Goal: Task Accomplishment & Management: Manage account settings

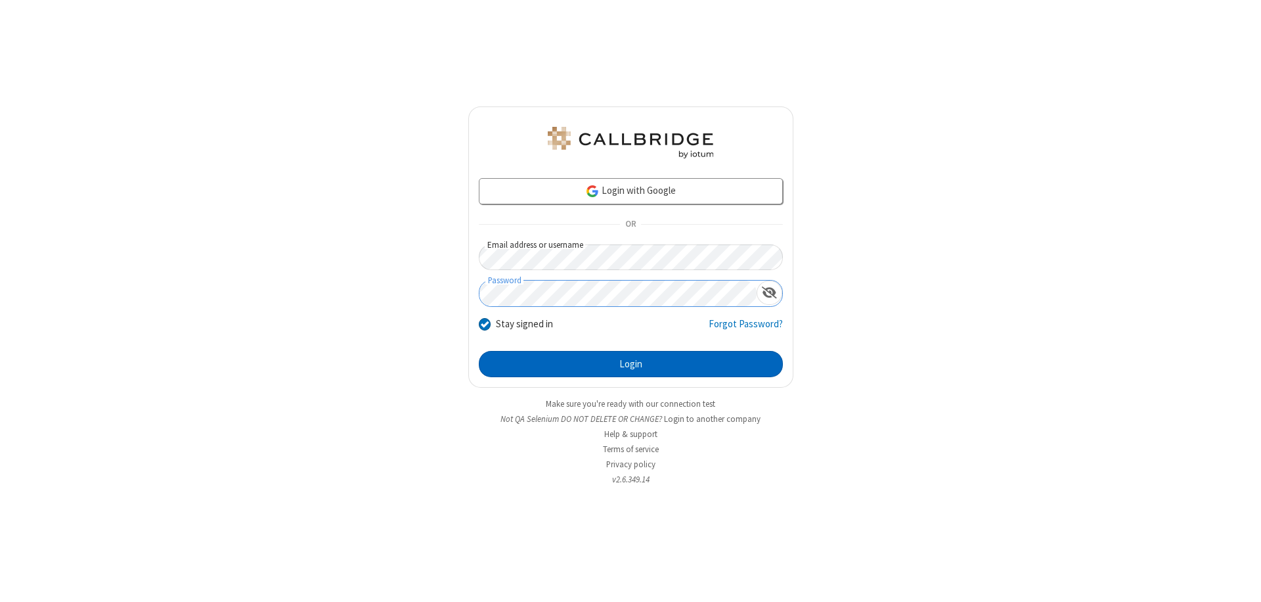
click at [631, 364] on button "Login" at bounding box center [631, 364] width 304 height 26
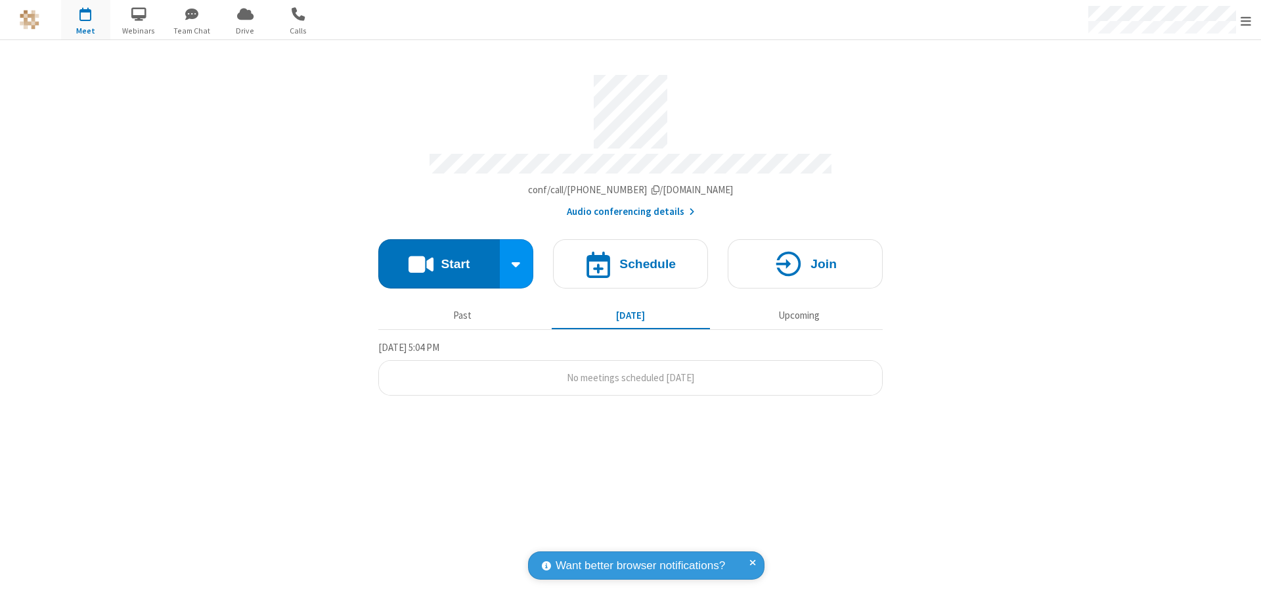
click at [1246, 20] on span "Open menu" at bounding box center [1246, 20] width 11 height 13
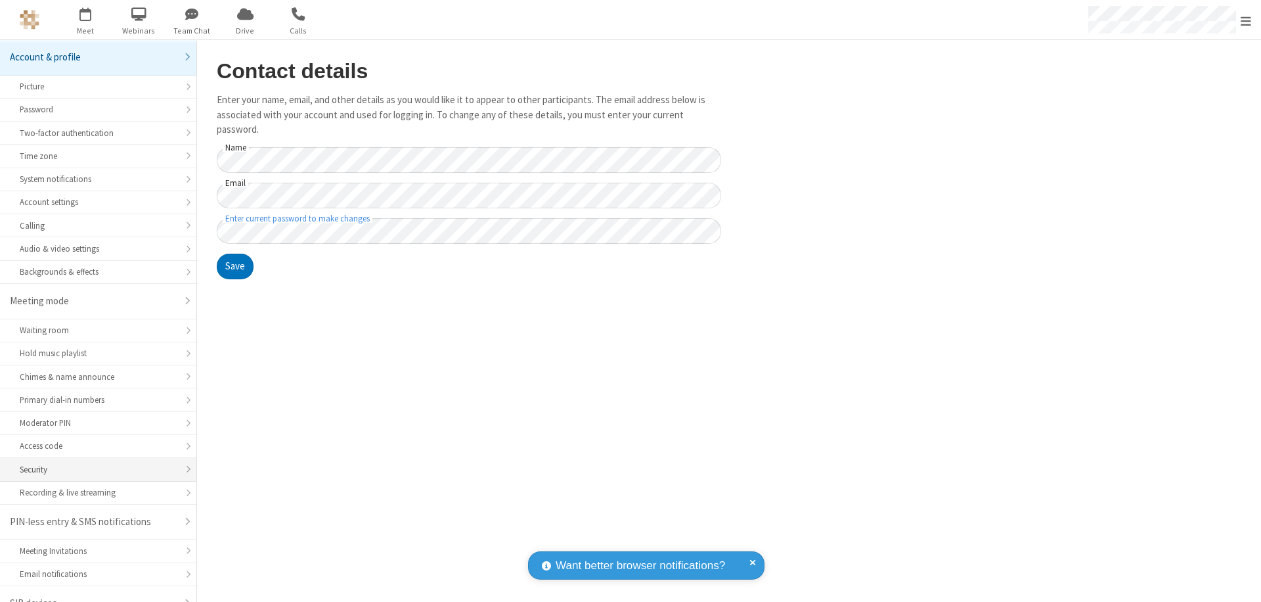
click at [93, 463] on div "Security" at bounding box center [98, 469] width 157 height 12
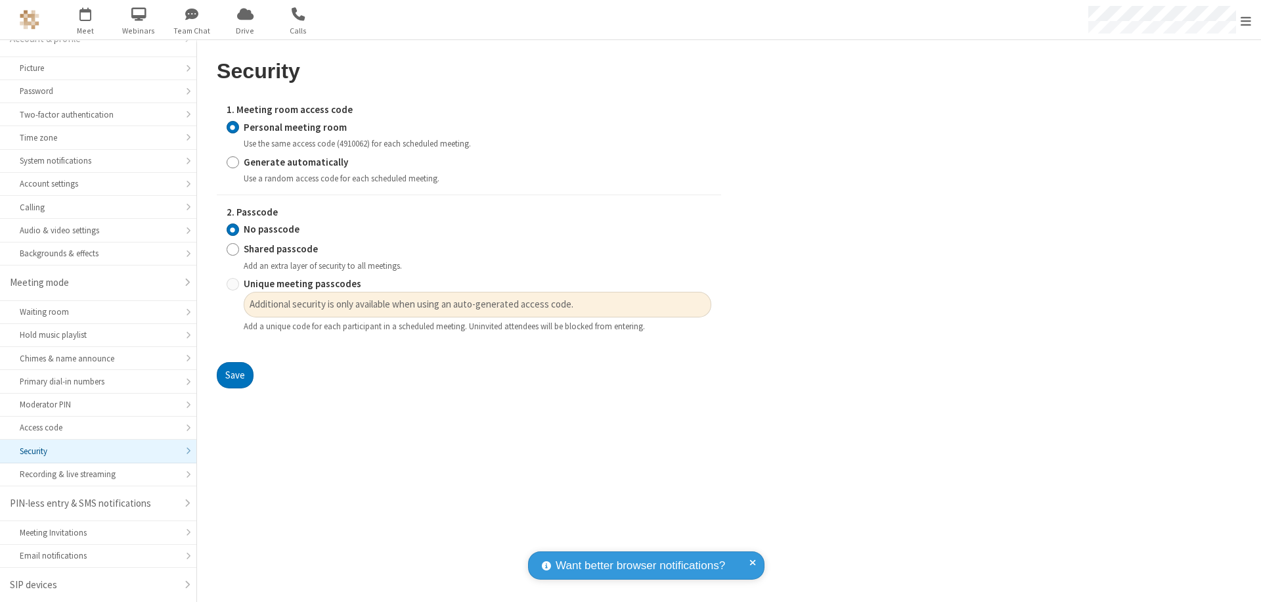
click at [233, 162] on input "Generate automatically" at bounding box center [233, 162] width 12 height 14
radio input "true"
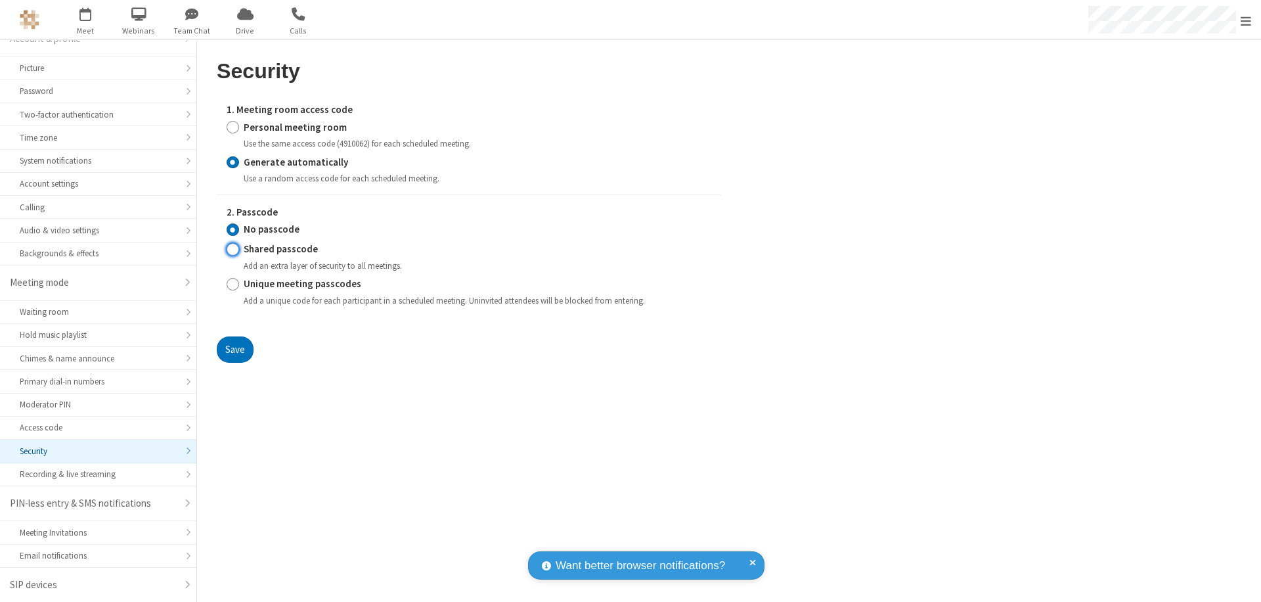
click at [233, 249] on input "Shared passcode" at bounding box center [233, 249] width 12 height 14
radio input "true"
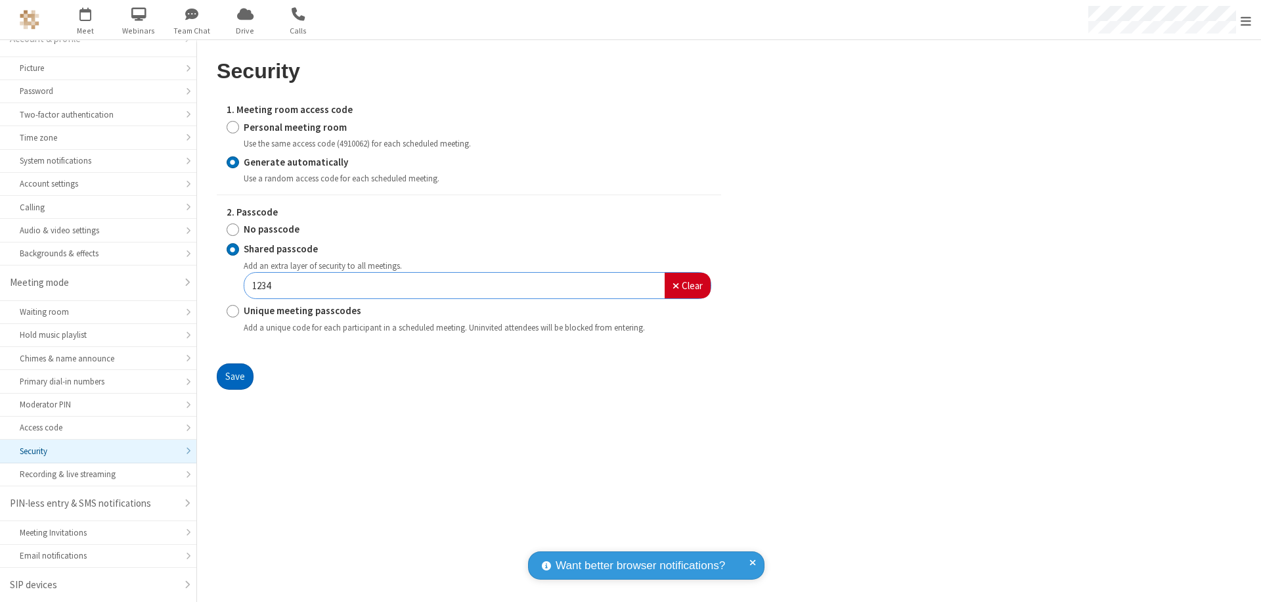
type input "1234"
click at [235, 376] on button "Save" at bounding box center [235, 376] width 37 height 26
click at [1246, 20] on span "Open menu" at bounding box center [1246, 20] width 11 height 13
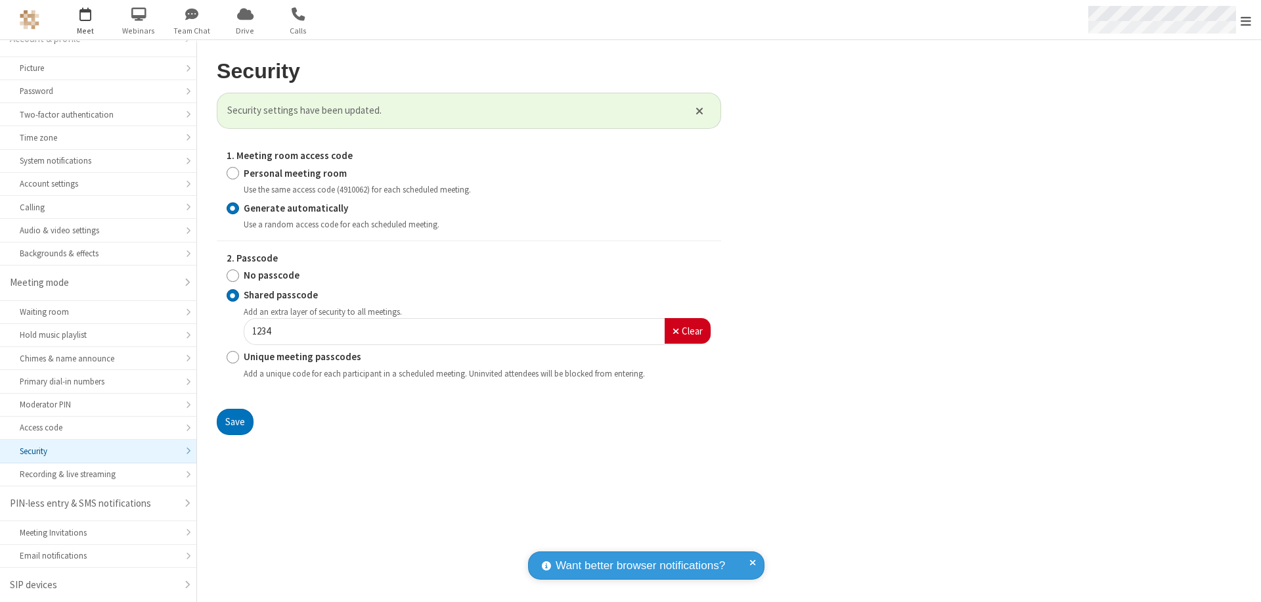
click at [85, 20] on span "button" at bounding box center [85, 14] width 49 height 22
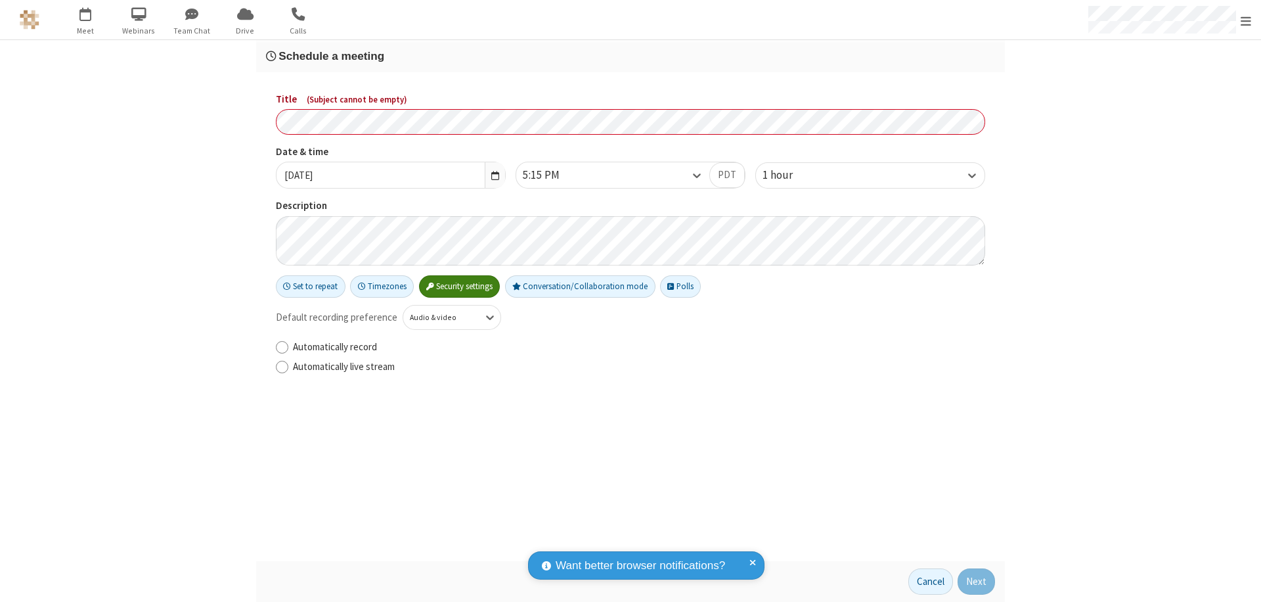
click at [631, 56] on h3 "Schedule a meeting" at bounding box center [630, 56] width 729 height 12
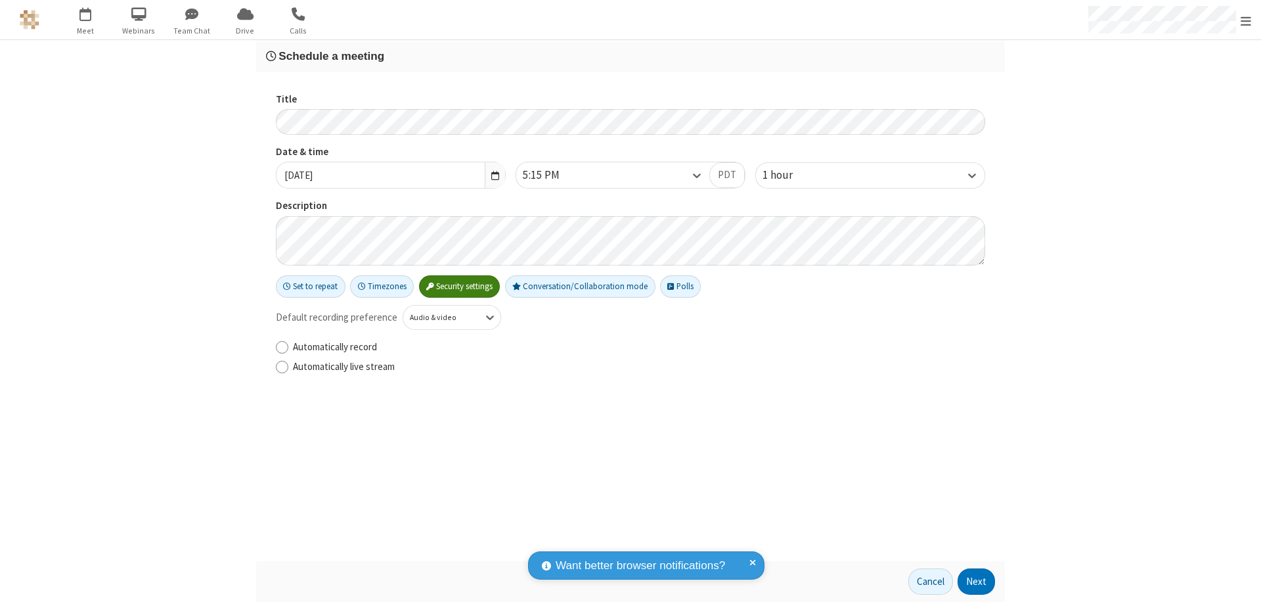
click at [977, 581] on button "Next" at bounding box center [976, 581] width 37 height 26
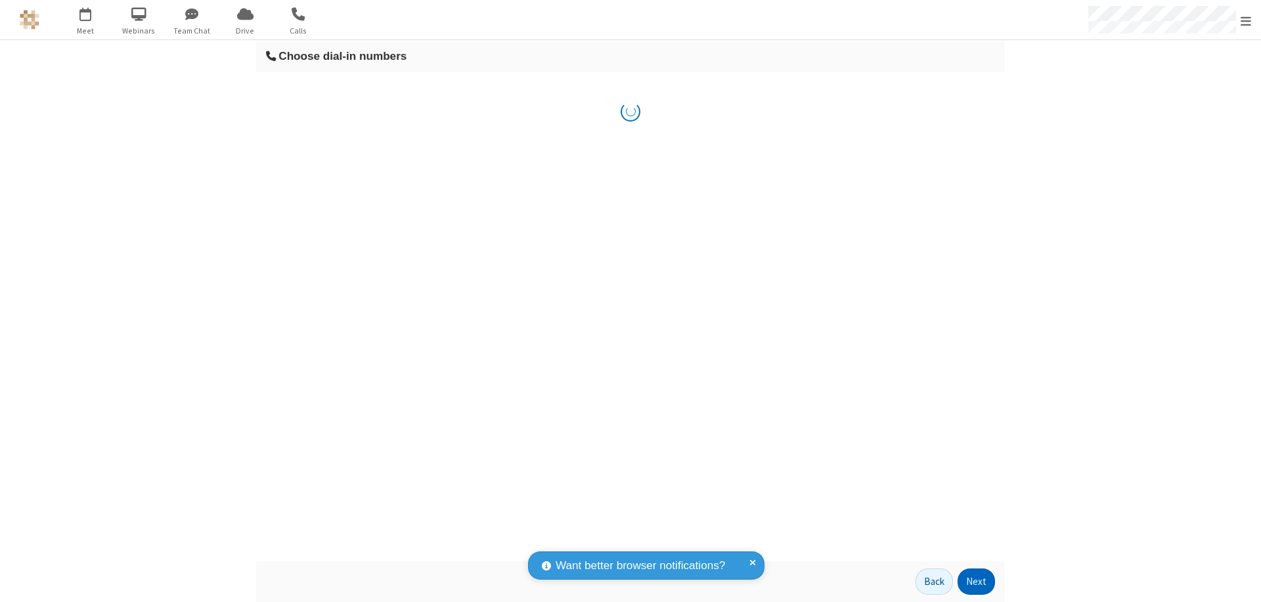
click at [977, 581] on button "Next" at bounding box center [976, 581] width 37 height 26
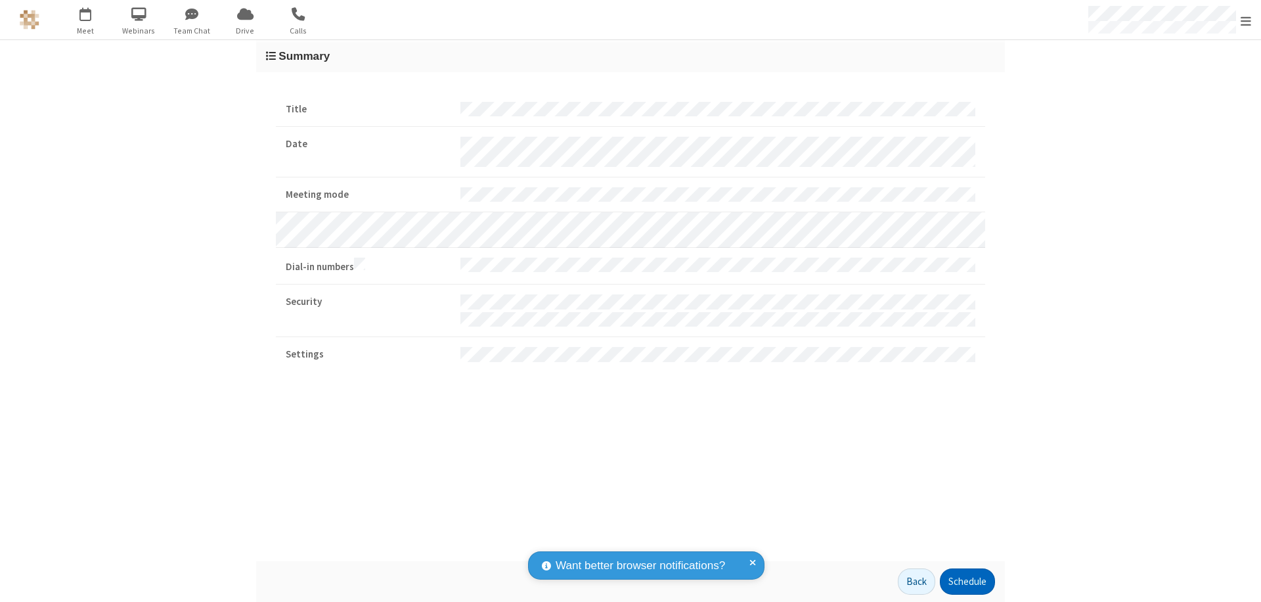
click at [967, 581] on button "Schedule" at bounding box center [967, 581] width 55 height 26
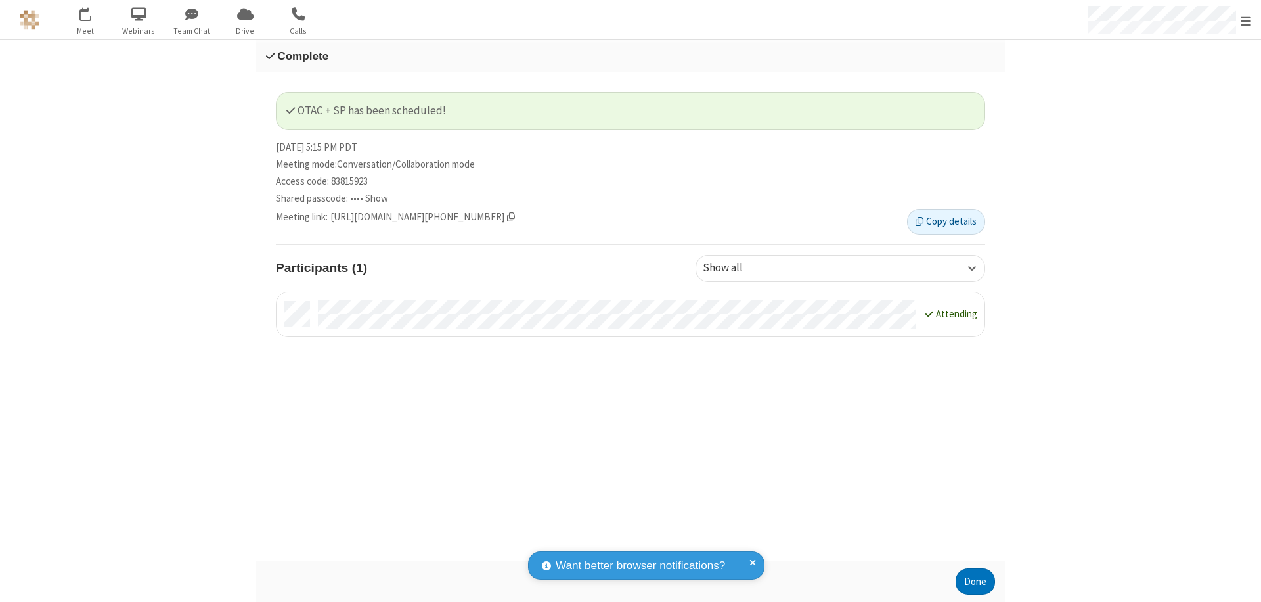
click at [1246, 20] on span "Open menu" at bounding box center [1246, 20] width 11 height 13
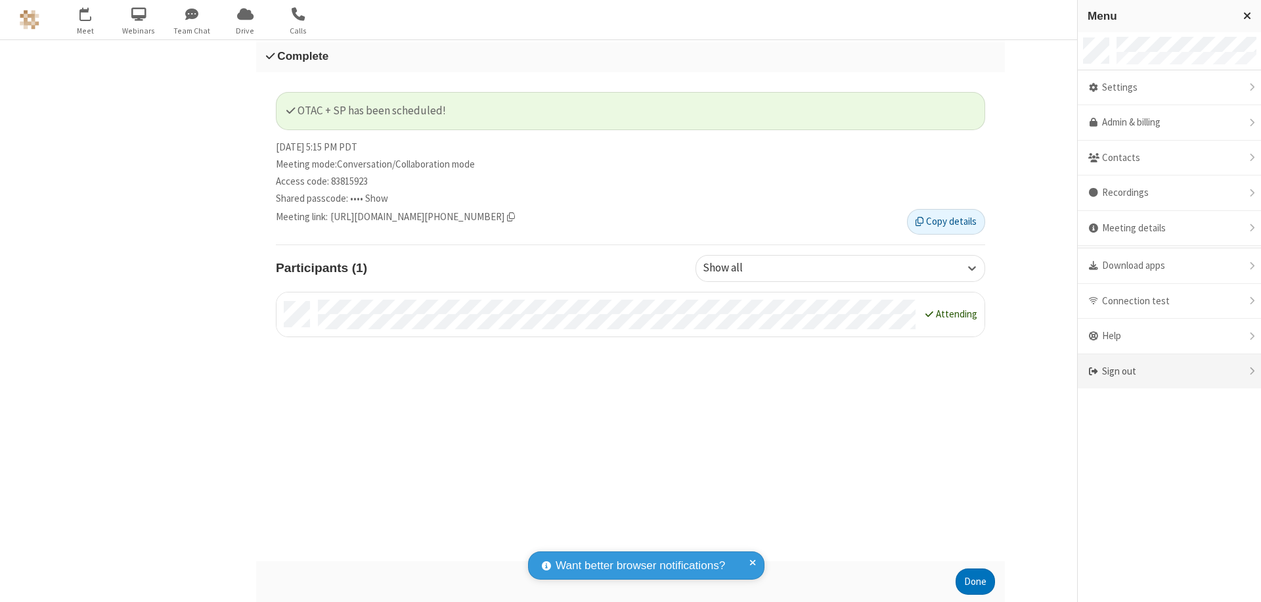
click at [1169, 371] on div "Sign out" at bounding box center [1169, 371] width 183 height 35
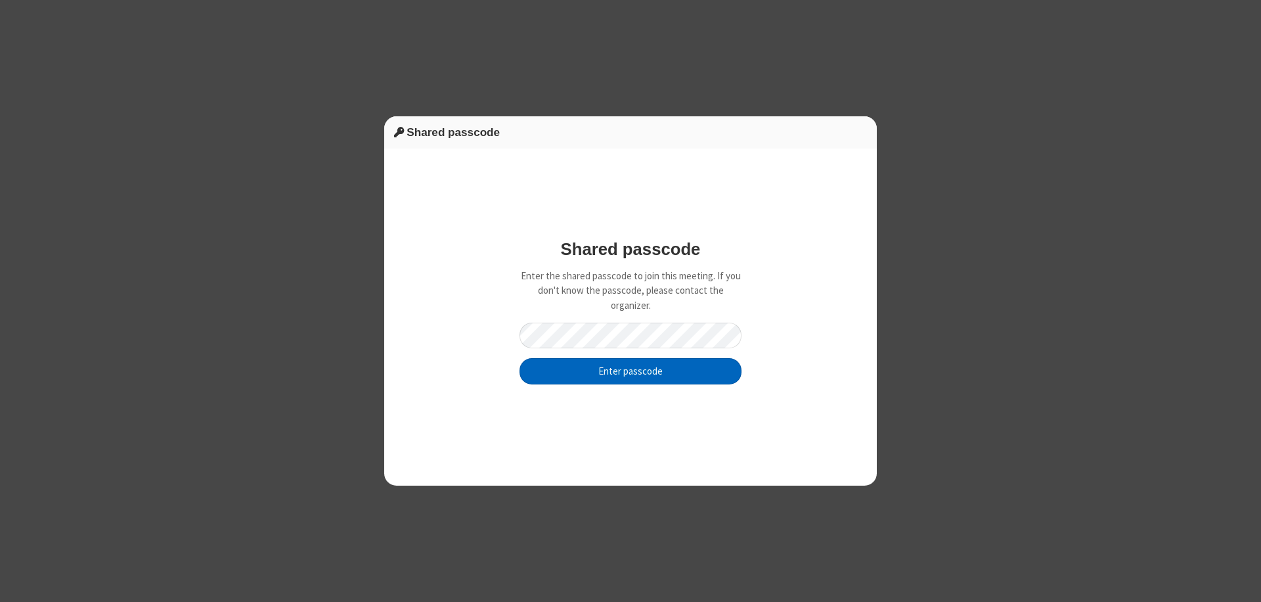
click at [631, 371] on button "Enter passcode" at bounding box center [631, 371] width 222 height 26
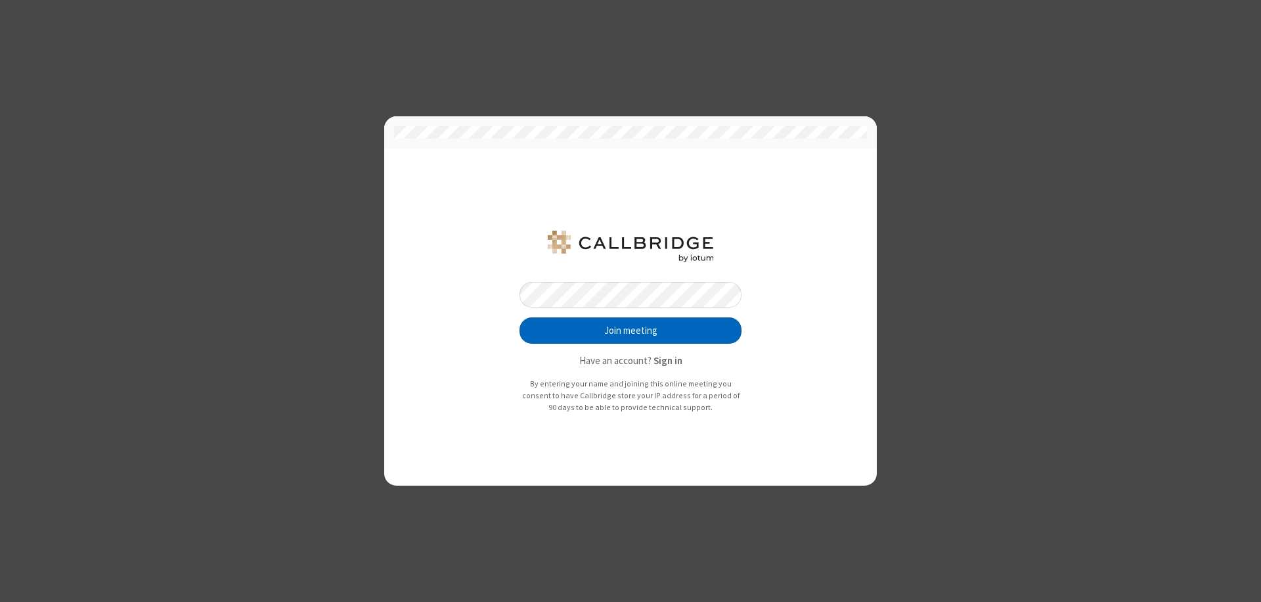
click at [631, 330] on button "Join meeting" at bounding box center [631, 330] width 222 height 26
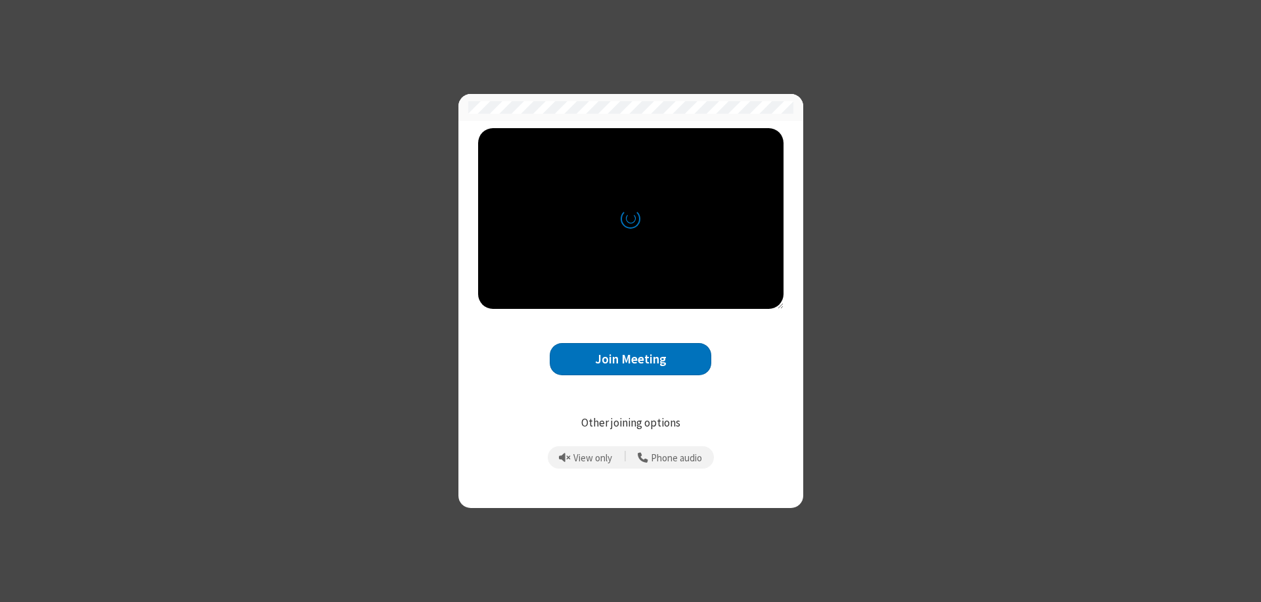
click at [631, 359] on button "Join Meeting" at bounding box center [631, 359] width 162 height 32
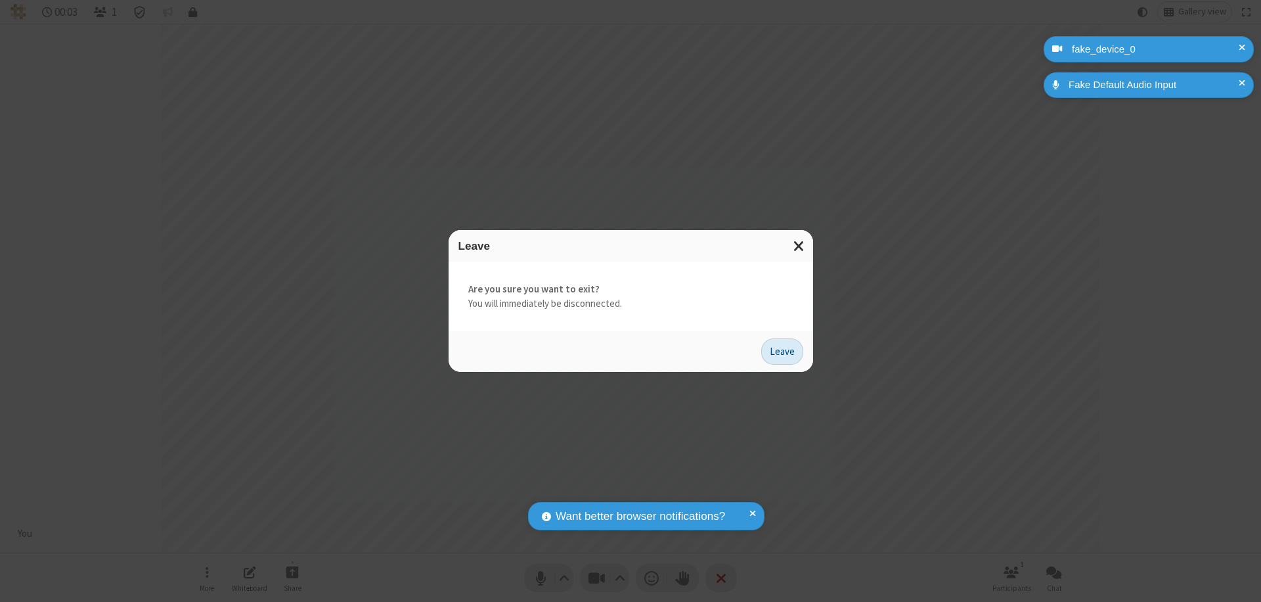
click at [782, 351] on button "Leave" at bounding box center [782, 351] width 42 height 26
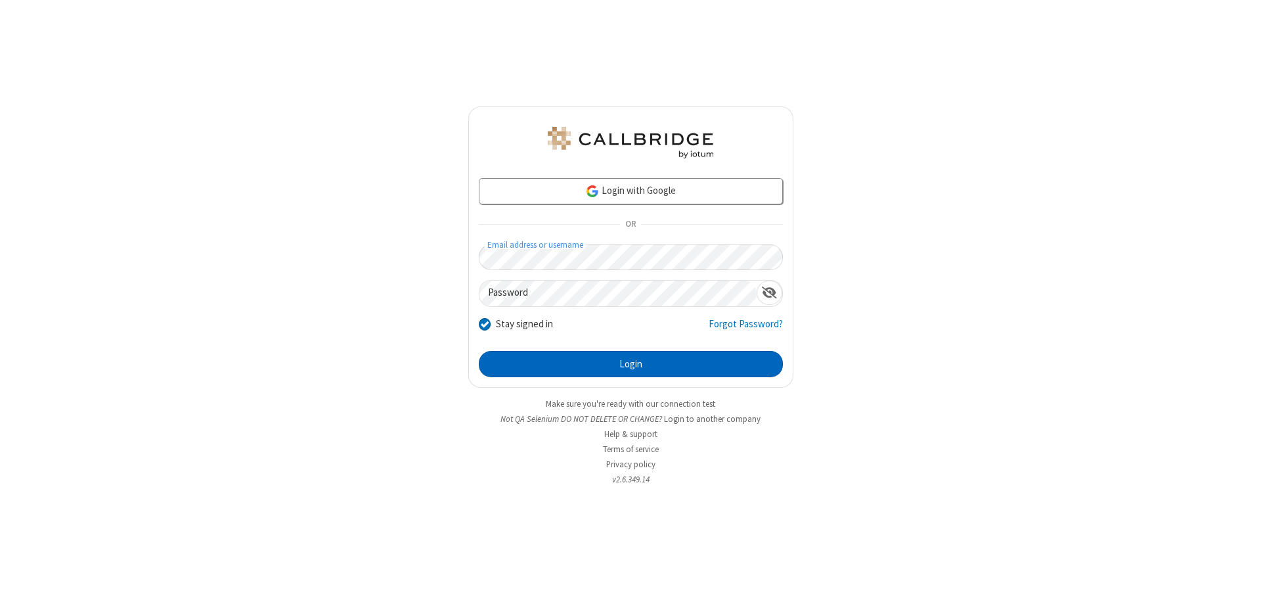
click at [631, 364] on button "Login" at bounding box center [631, 364] width 304 height 26
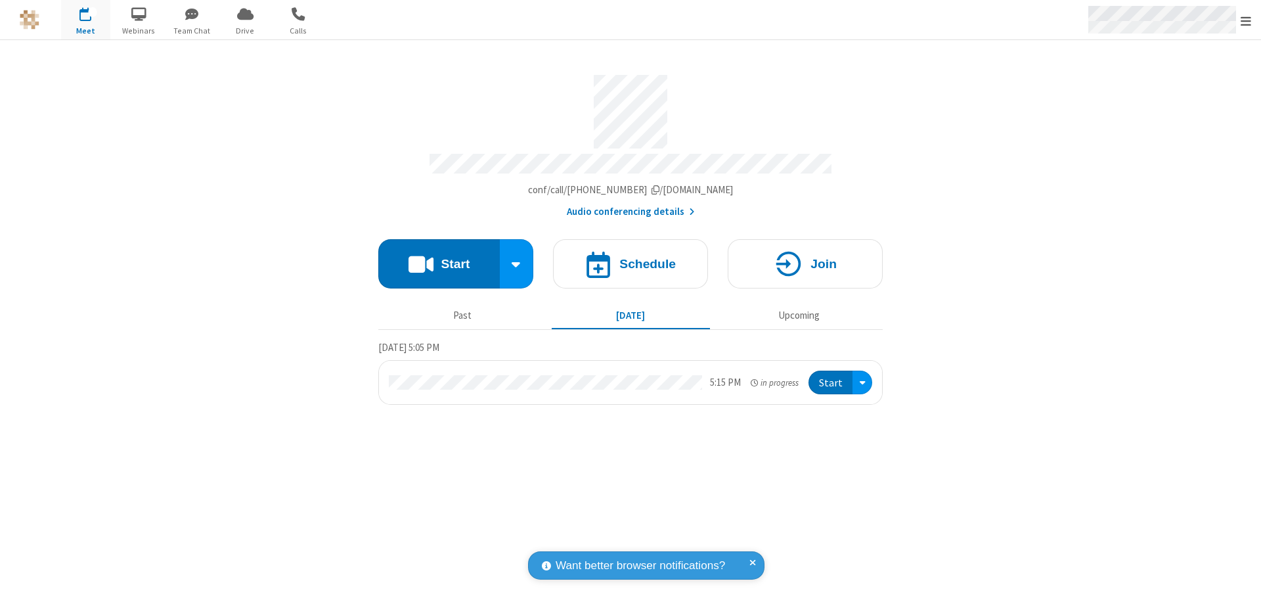
click at [1246, 20] on span "Open menu" at bounding box center [1246, 20] width 11 height 13
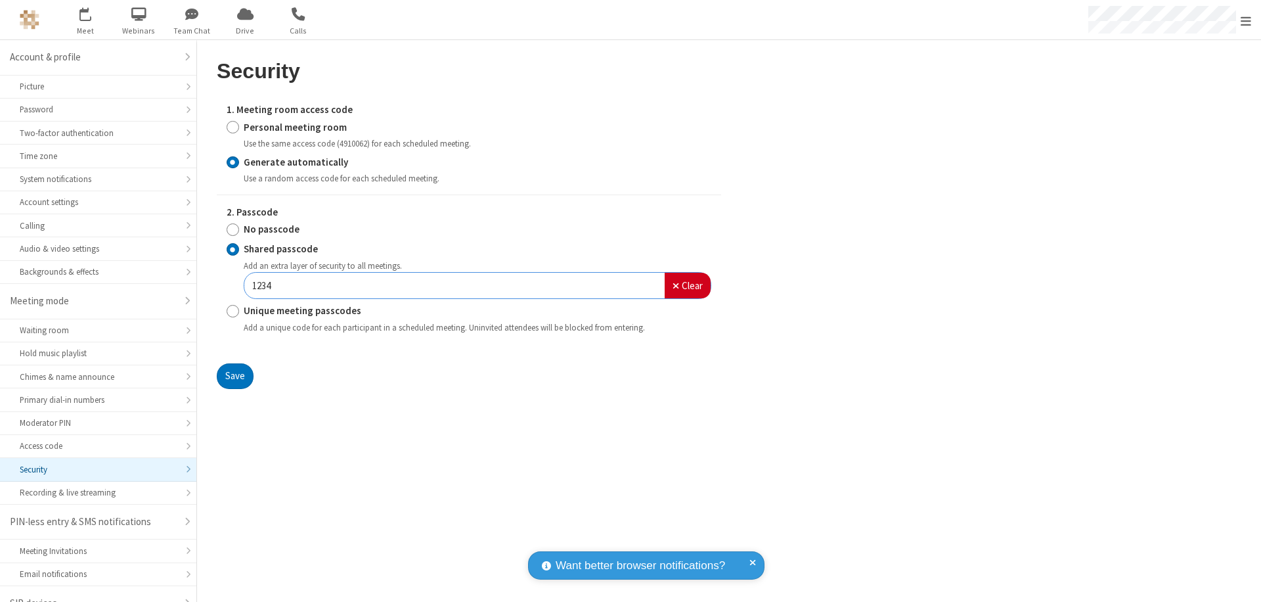
scroll to position [18, 0]
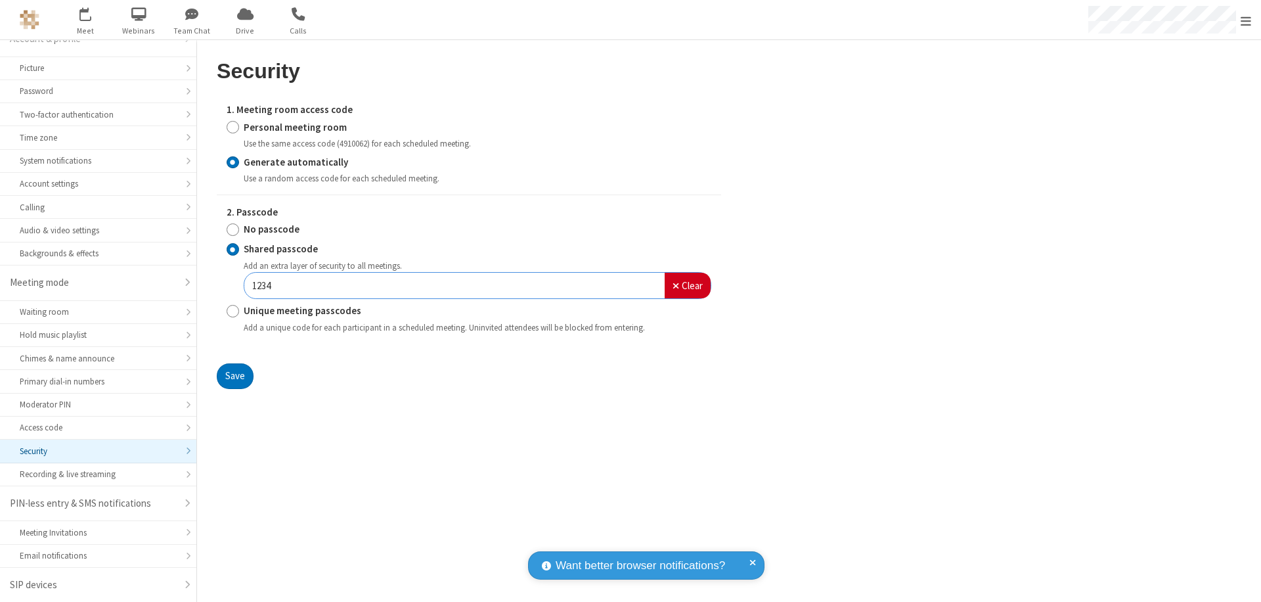
click at [233, 127] on input "Personal meeting room" at bounding box center [233, 127] width 12 height 14
radio input "true"
click at [233, 229] on input "No passcode" at bounding box center [233, 230] width 12 height 14
radio input "true"
click at [235, 375] on button "Save" at bounding box center [235, 376] width 37 height 26
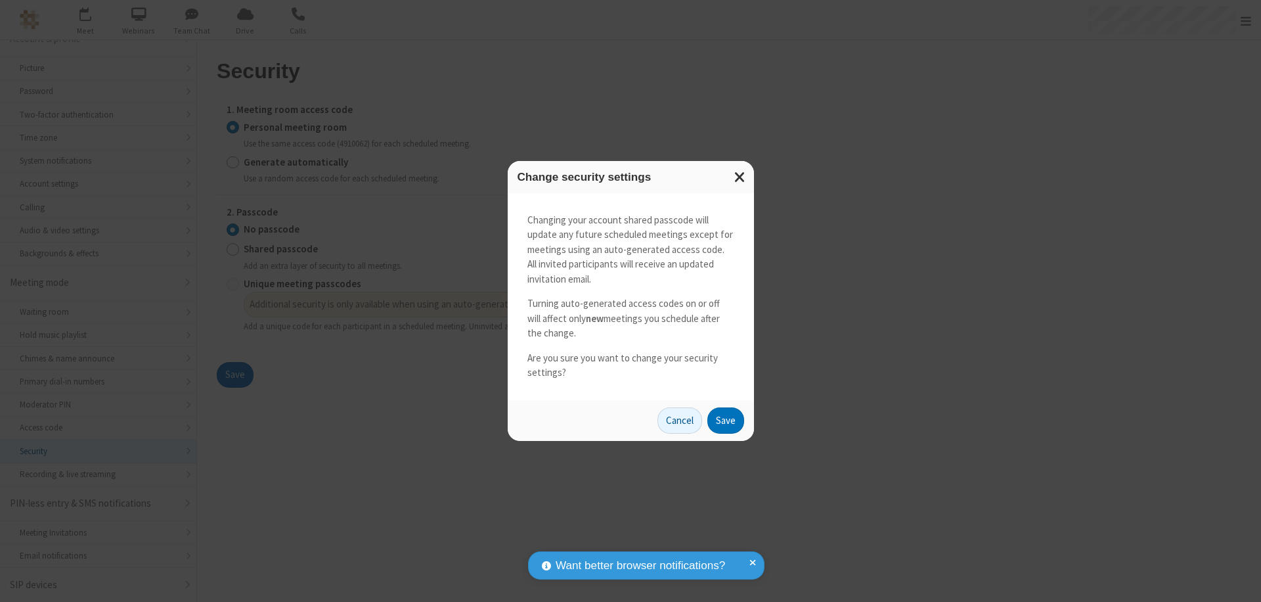
click at [725, 420] on button "Save" at bounding box center [726, 420] width 37 height 26
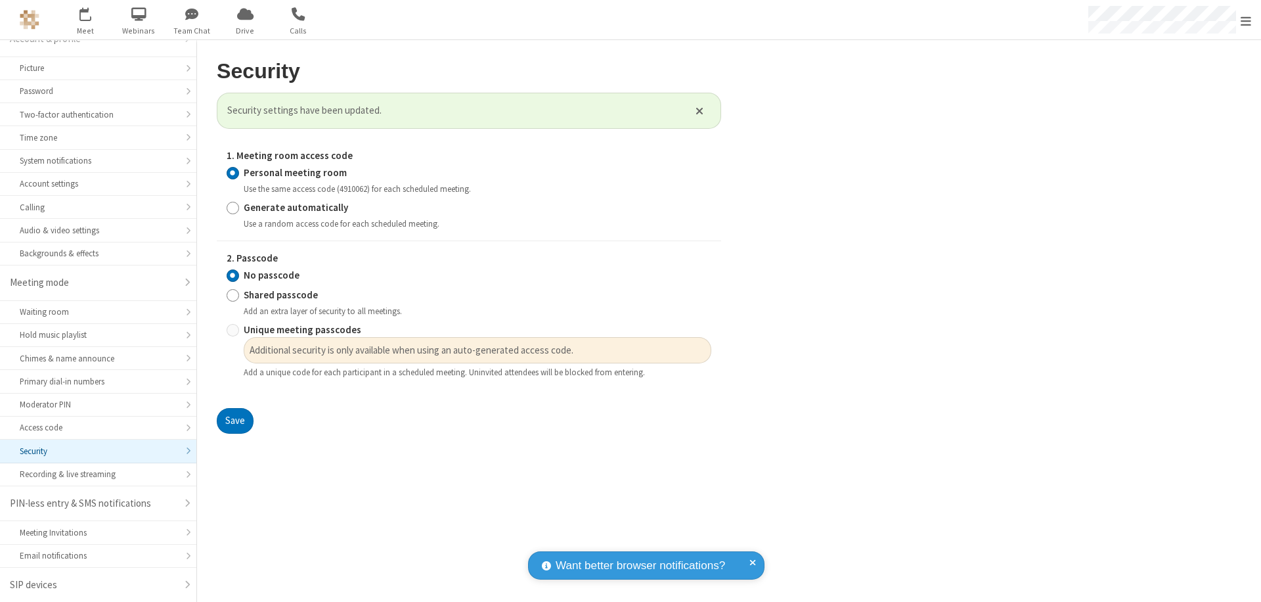
click at [1246, 20] on span "Open menu" at bounding box center [1246, 20] width 11 height 13
click at [1261, 371] on span at bounding box center [1278, 371] width 12 height 11
